Goal: Transaction & Acquisition: Purchase product/service

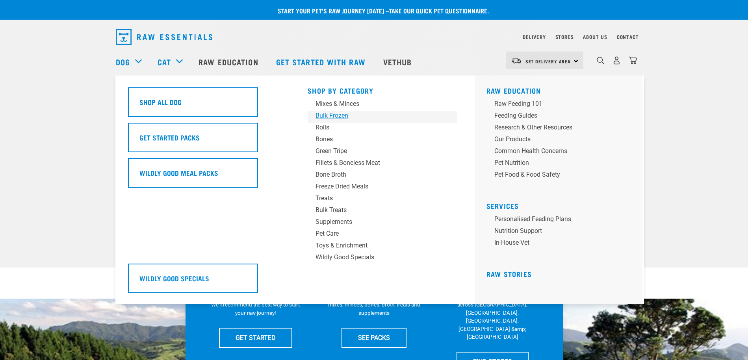
click at [340, 114] on div "Bulk Frozen" at bounding box center [376, 115] width 123 height 9
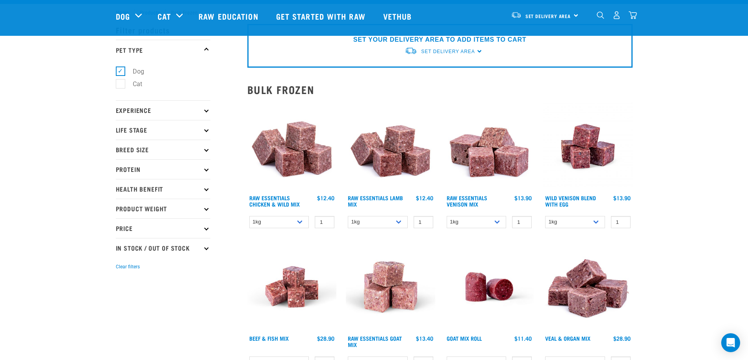
scroll to position [46, 0]
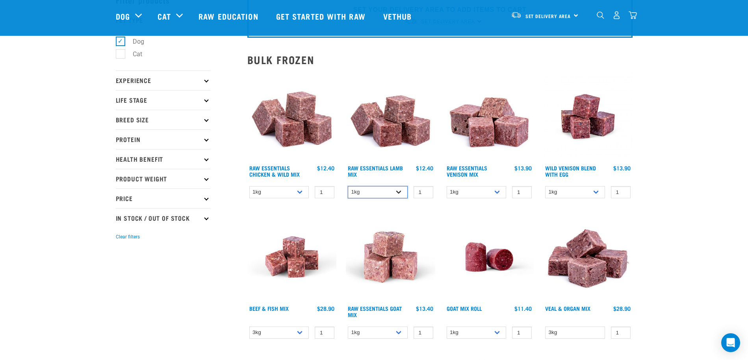
click at [399, 190] on select "1kg 3kg Bulk (10kg)" at bounding box center [378, 192] width 60 height 12
click at [497, 192] on select "1kg 3kg" at bounding box center [476, 192] width 60 height 12
select select "712"
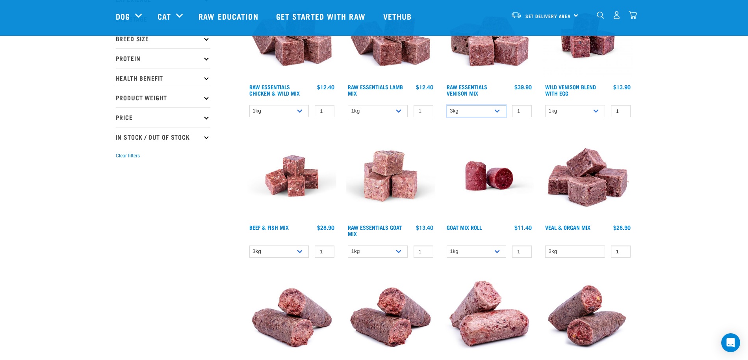
scroll to position [129, 0]
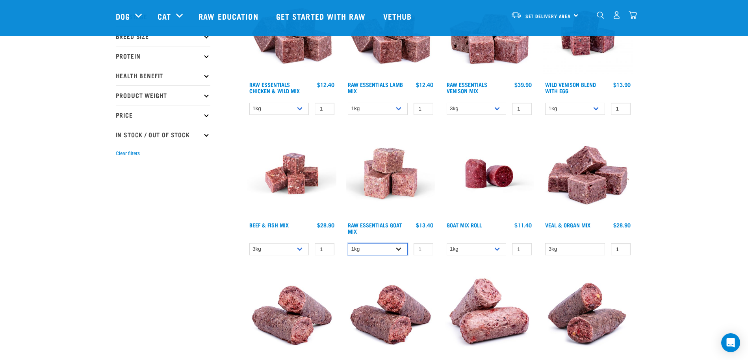
click at [400, 248] on select "1kg 3kg" at bounding box center [378, 249] width 60 height 12
click at [400, 249] on select "1kg 3kg" at bounding box center [378, 249] width 60 height 12
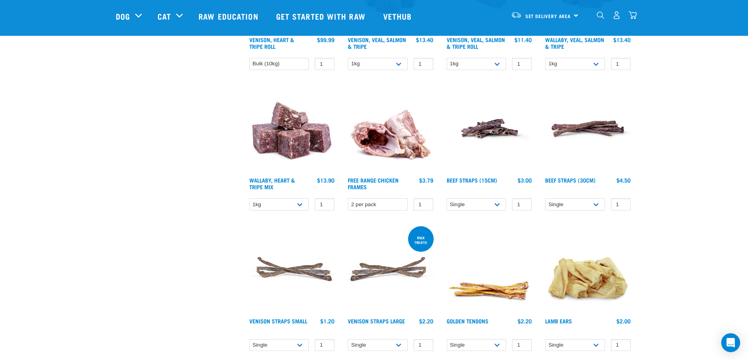
scroll to position [597, 0]
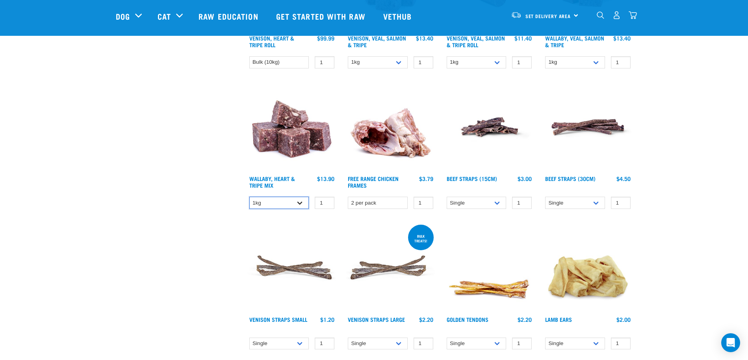
click at [296, 202] on select "1kg 3kg" at bounding box center [279, 203] width 60 height 12
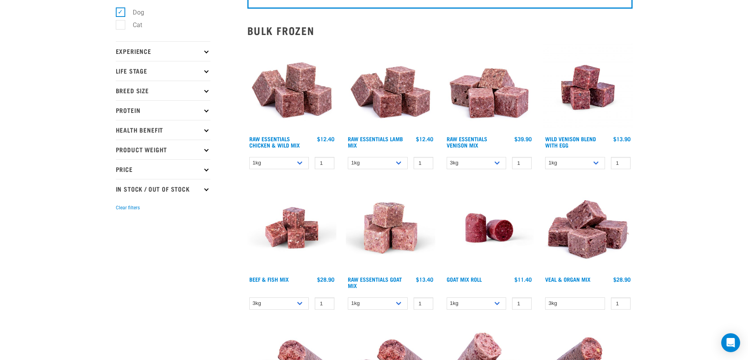
scroll to position [0, 0]
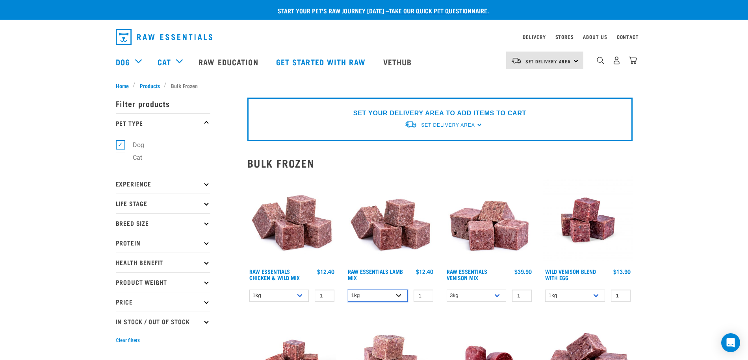
click at [394, 296] on select "1kg 3kg Bulk (10kg)" at bounding box center [378, 296] width 60 height 12
click at [500, 295] on select "1kg 3kg" at bounding box center [476, 296] width 60 height 12
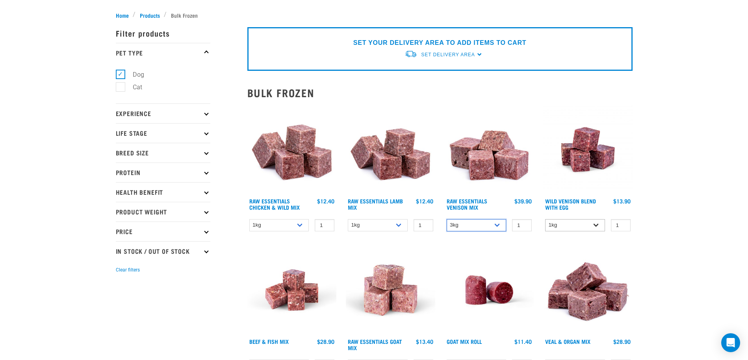
scroll to position [151, 0]
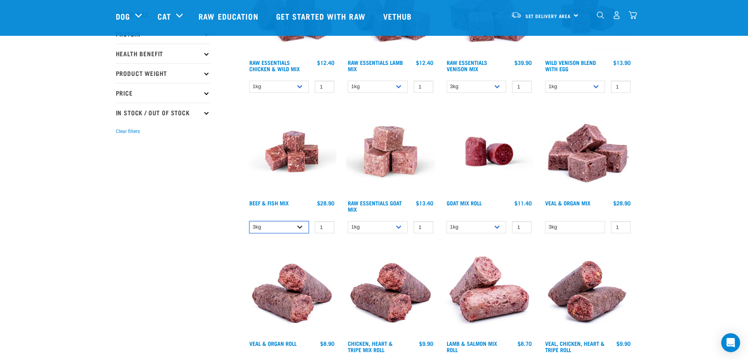
click at [297, 228] on select "3kg Bulk (10kg)" at bounding box center [279, 227] width 60 height 12
click at [399, 226] on select "1kg 3kg" at bounding box center [378, 227] width 60 height 12
click at [298, 225] on select "3kg Bulk (10kg)" at bounding box center [279, 227] width 60 height 12
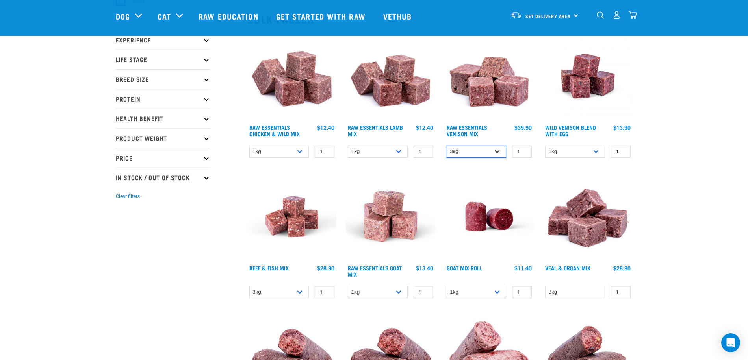
click at [499, 154] on select "1kg 3kg" at bounding box center [476, 152] width 60 height 12
click at [599, 291] on select "3kg" at bounding box center [575, 292] width 60 height 12
click at [399, 291] on select "1kg 3kg" at bounding box center [378, 292] width 60 height 12
click at [300, 290] on select "3kg Bulk (10kg)" at bounding box center [279, 292] width 60 height 12
